Goal: Navigation & Orientation: Go to known website

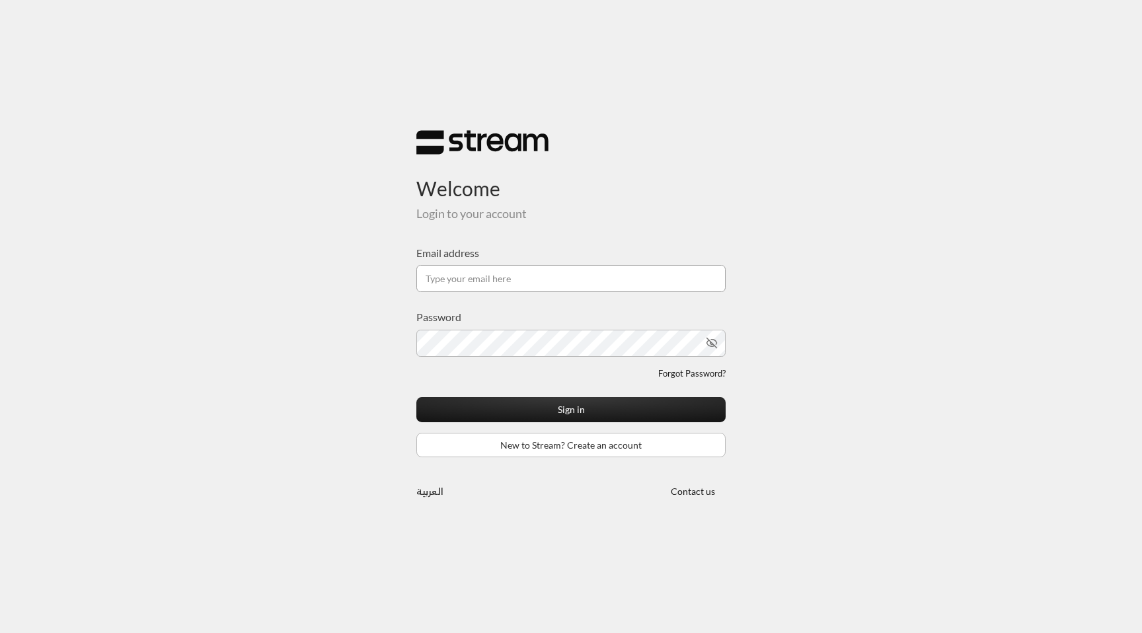
type input "[EMAIL_ADDRESS][DOMAIN_NAME]"
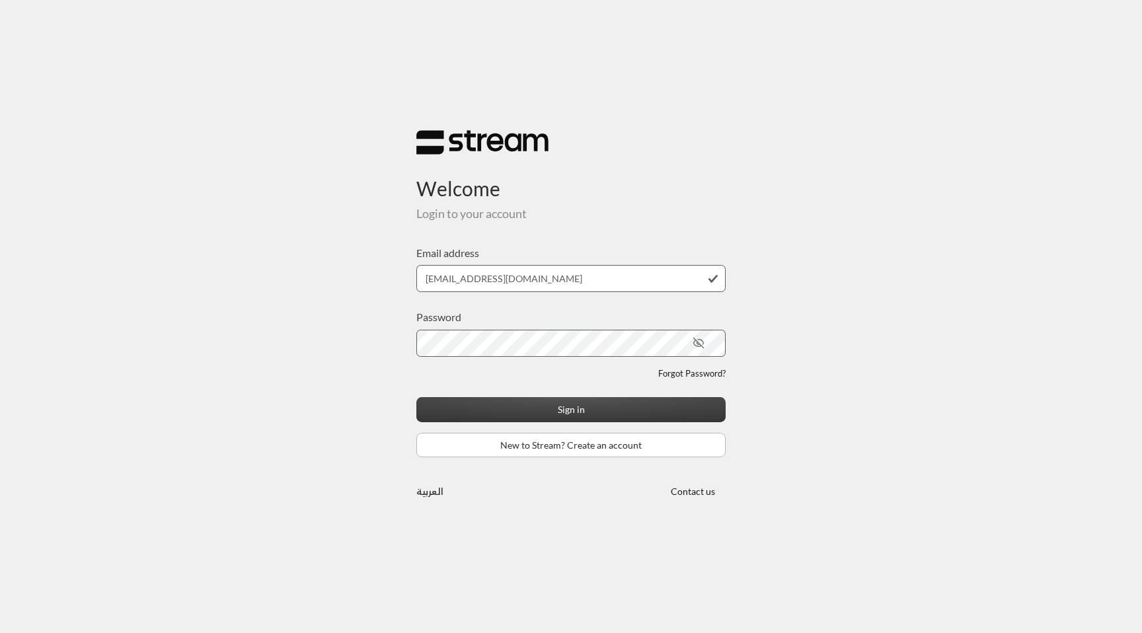
click at [570, 408] on button "Sign in" at bounding box center [570, 409] width 309 height 24
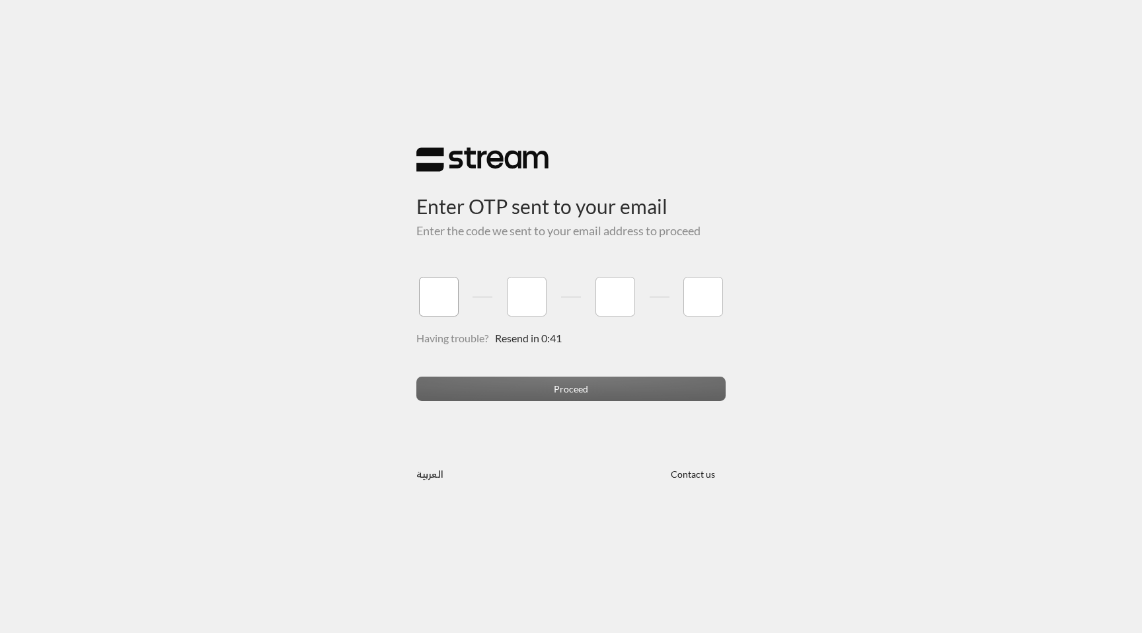
paste input "8"
type input "8"
type input "5"
type input "9"
type input "2"
